Goal: Navigation & Orientation: Find specific page/section

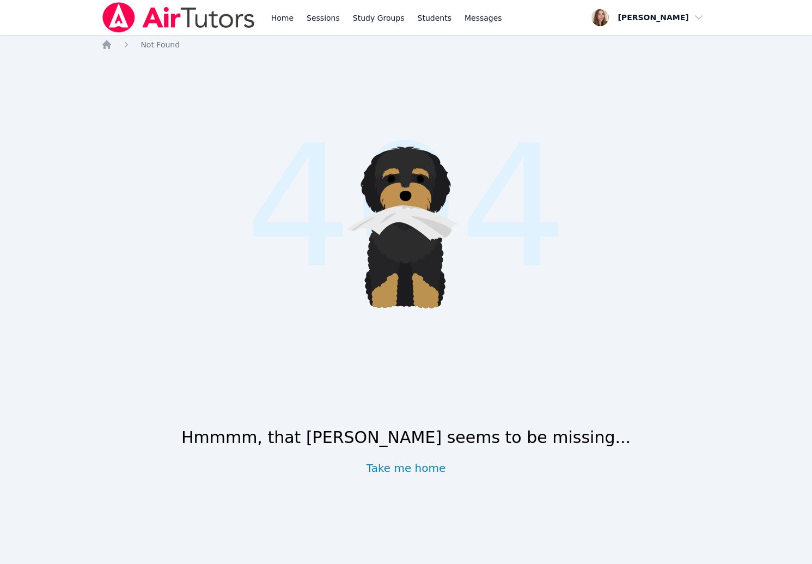
click at [266, 22] on div "Home Sessions Study Groups Students Messages" at bounding box center [302, 17] width 403 height 35
click at [281, 16] on link "Home" at bounding box center [282, 17] width 27 height 35
